Goal: Navigation & Orientation: Understand site structure

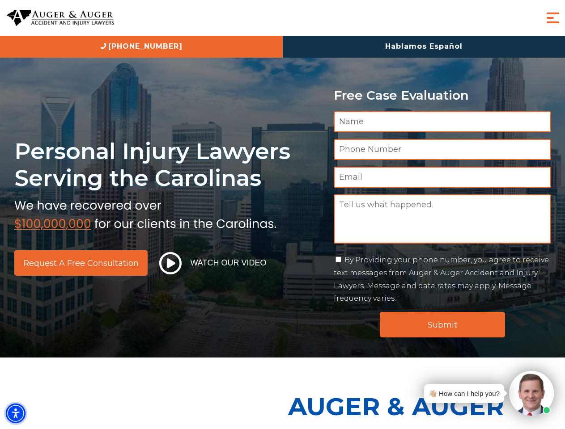
click at [16, 414] on img "Accessibility Menu" at bounding box center [16, 414] width 20 height 20
